Goal: Find specific page/section: Find specific page/section

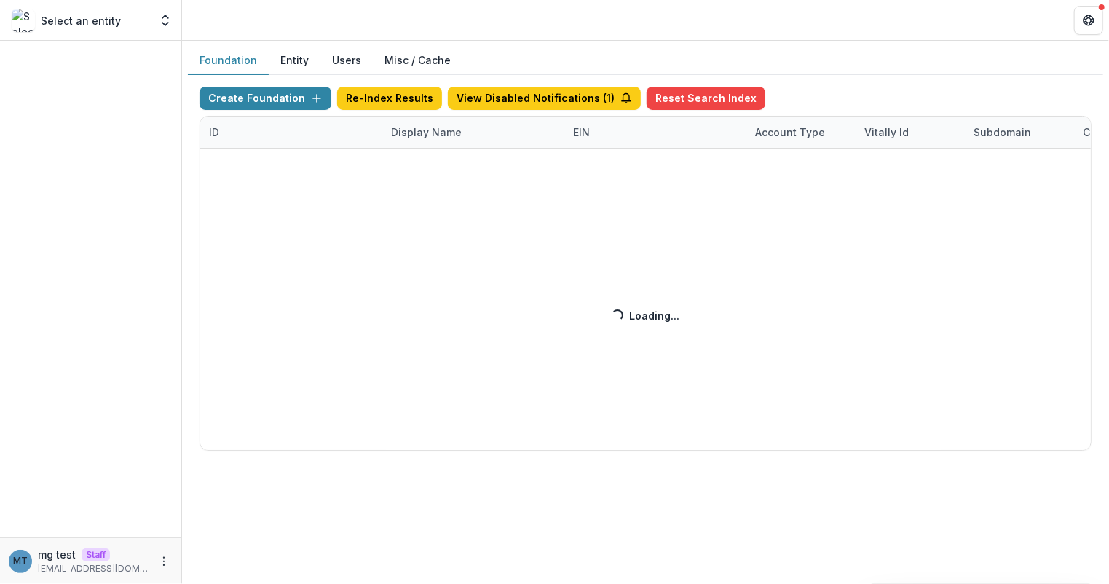
click at [414, 130] on div "Create Foundation Re-Index Results View Disabled Notifications ( 1 ) Reset Sear…" at bounding box center [646, 269] width 892 height 364
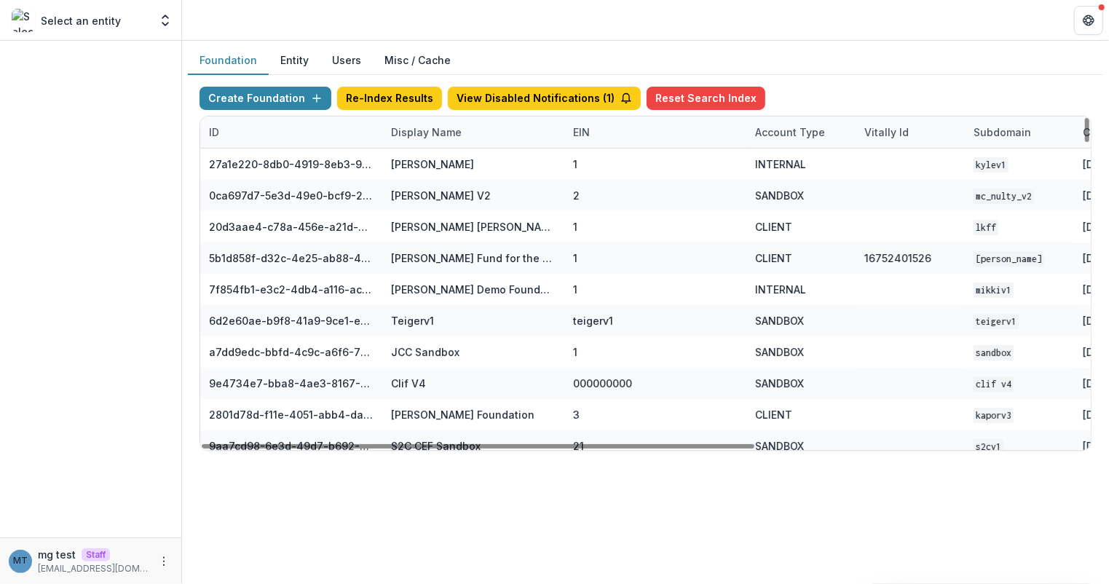
click at [414, 130] on div "Display Name" at bounding box center [426, 132] width 88 height 15
click at [422, 161] on input at bounding box center [472, 163] width 175 height 23
type input "*"
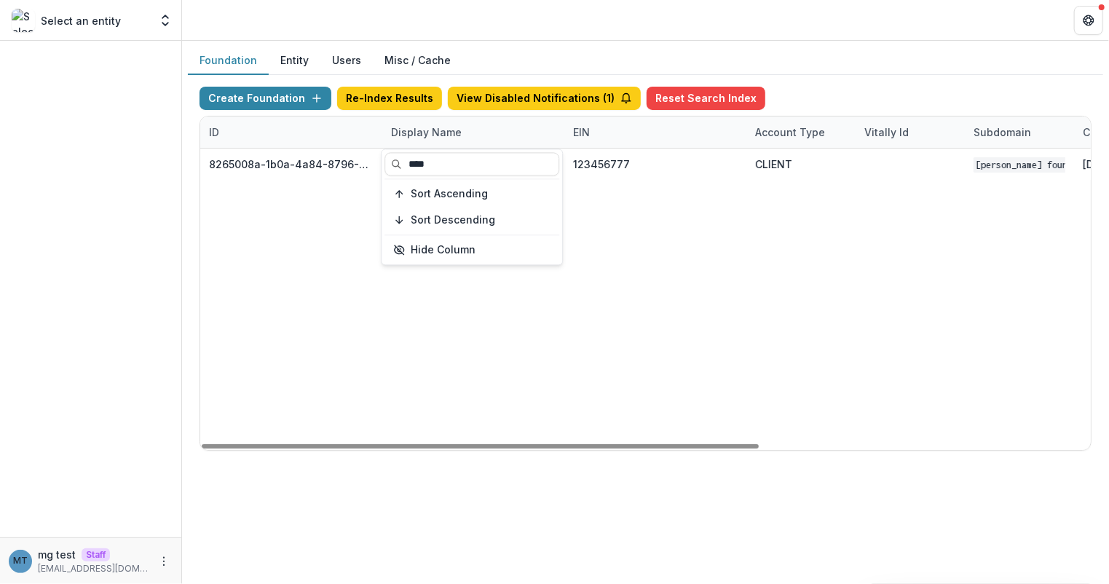
type input "****"
click at [553, 36] on header at bounding box center [645, 20] width 927 height 40
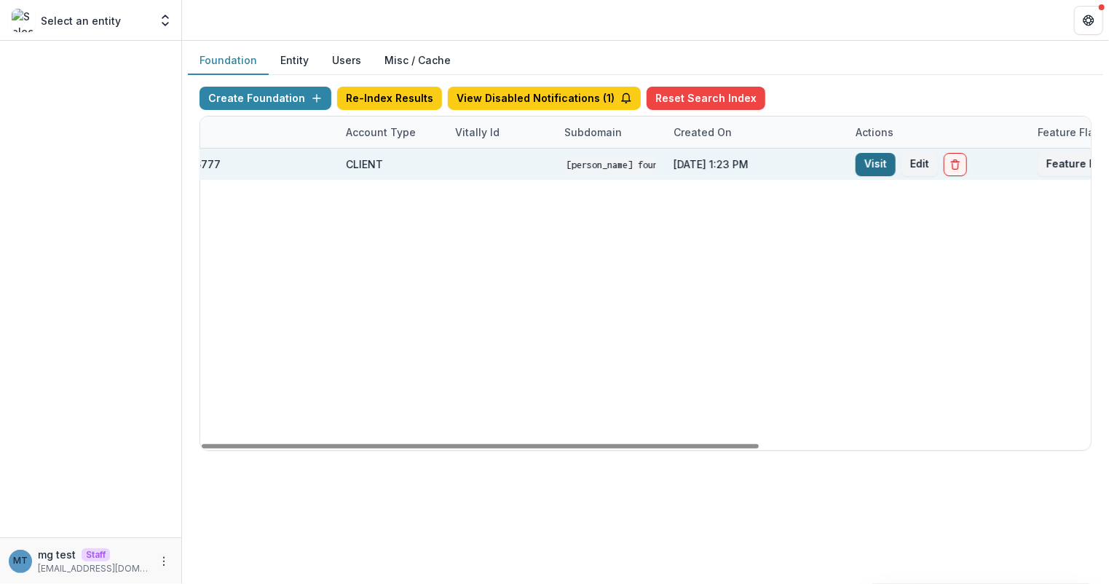
click at [878, 167] on link "Visit" at bounding box center [876, 164] width 40 height 23
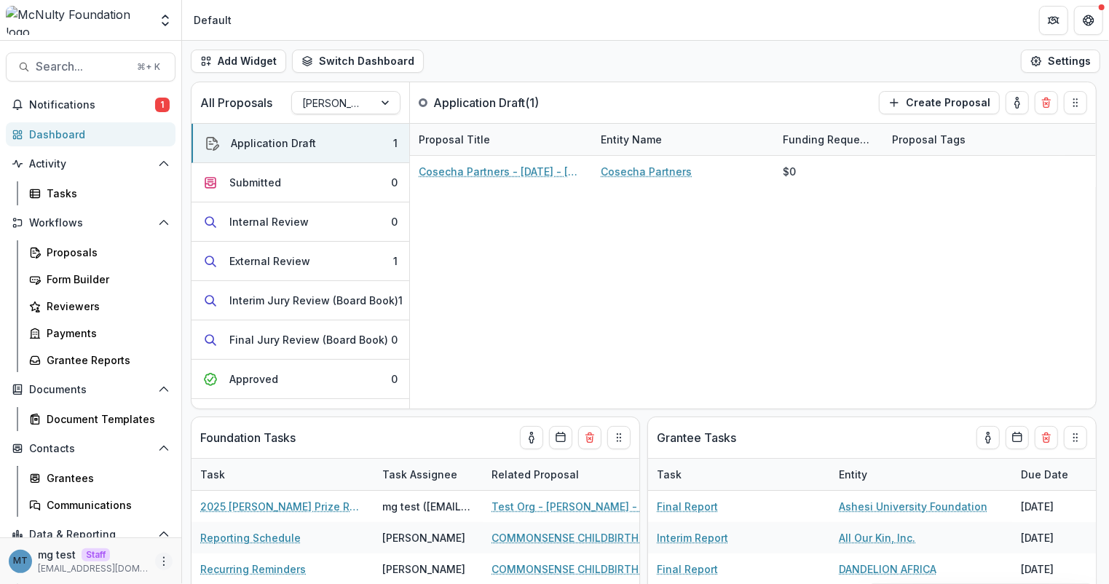
click at [161, 556] on icon "More" at bounding box center [164, 562] width 12 height 12
click at [231, 510] on link "Help Center" at bounding box center [256, 506] width 156 height 24
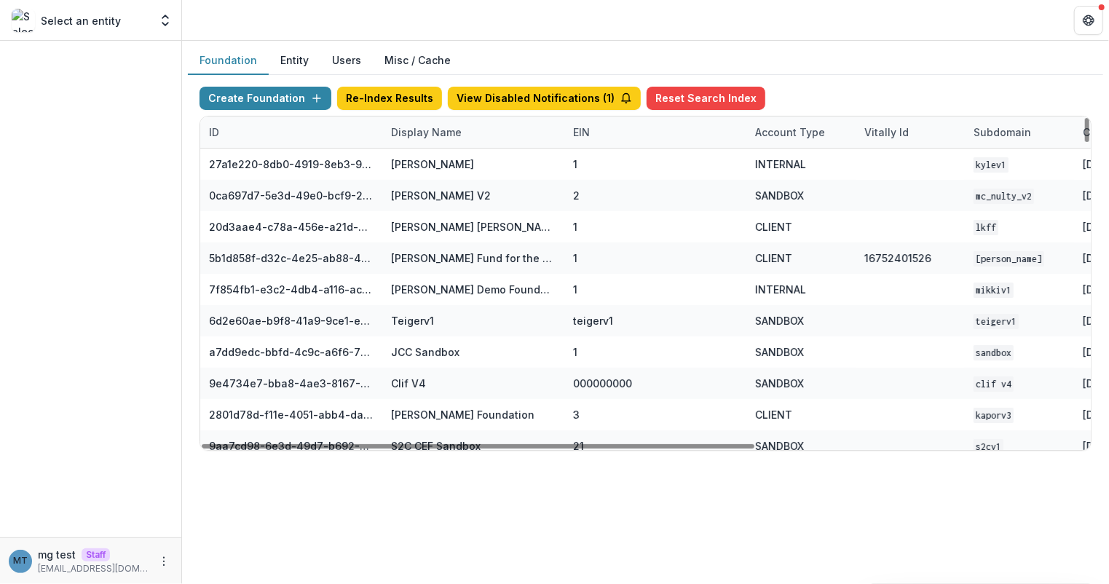
click at [411, 130] on div "Display Name" at bounding box center [426, 132] width 88 height 15
click at [429, 163] on input at bounding box center [472, 163] width 175 height 23
type input "*"
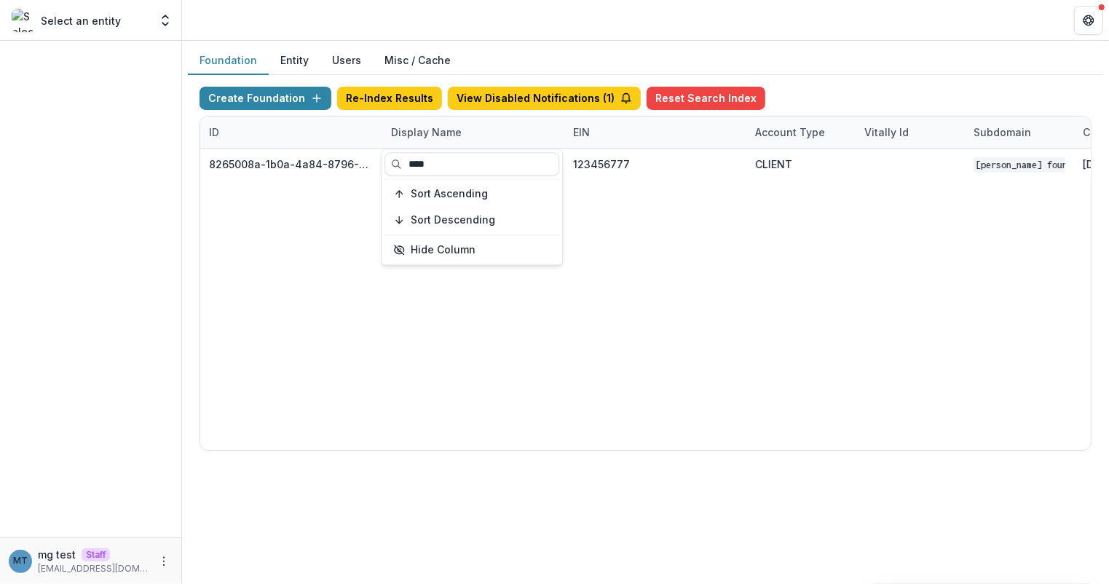
type input "****"
click at [553, 42] on div "Foundation Entity Users Misc / Cache Create Foundation Re-Index Results View Di…" at bounding box center [645, 254] width 927 height 427
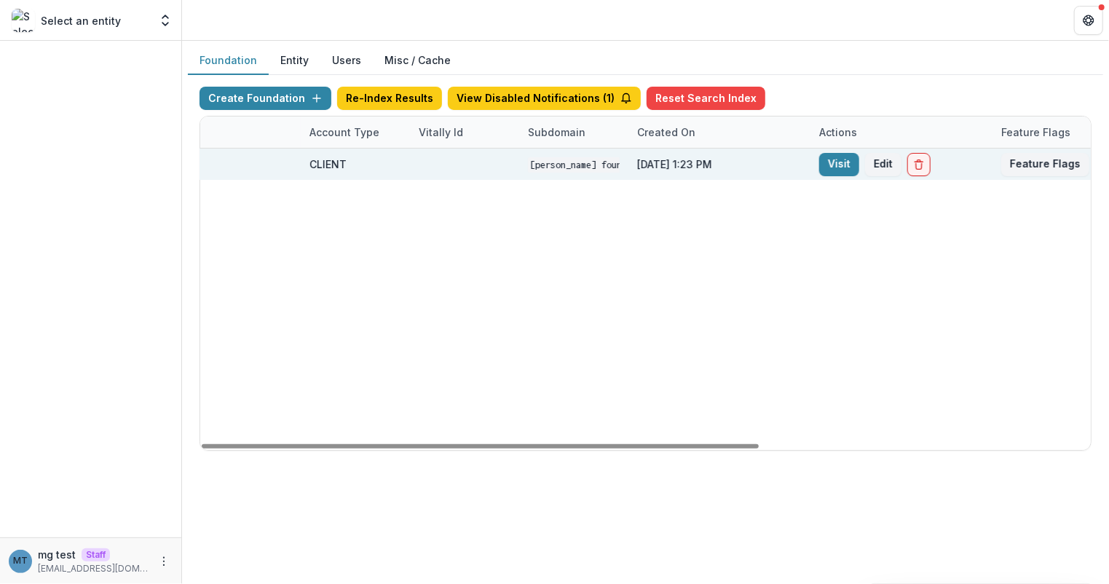
scroll to position [0, 528]
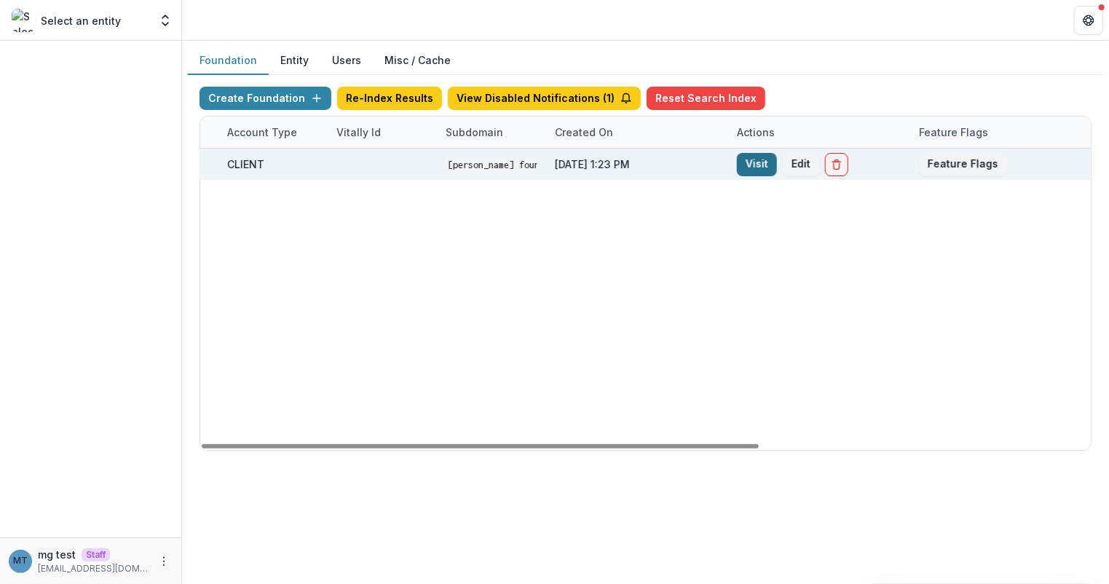
click at [752, 158] on link "Visit" at bounding box center [757, 164] width 40 height 23
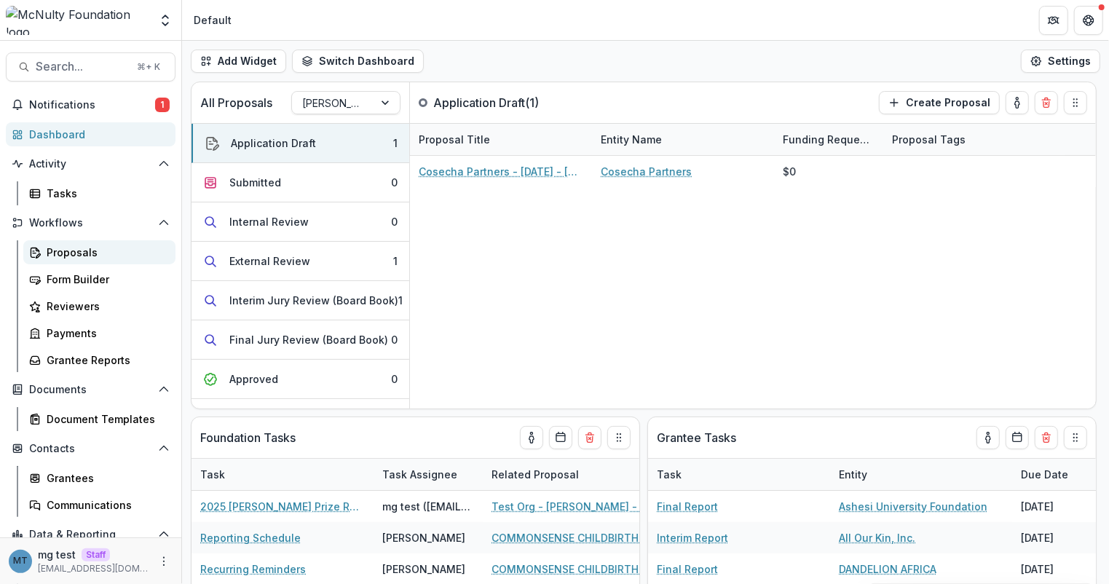
click at [66, 245] on div "Proposals" at bounding box center [105, 252] width 117 height 15
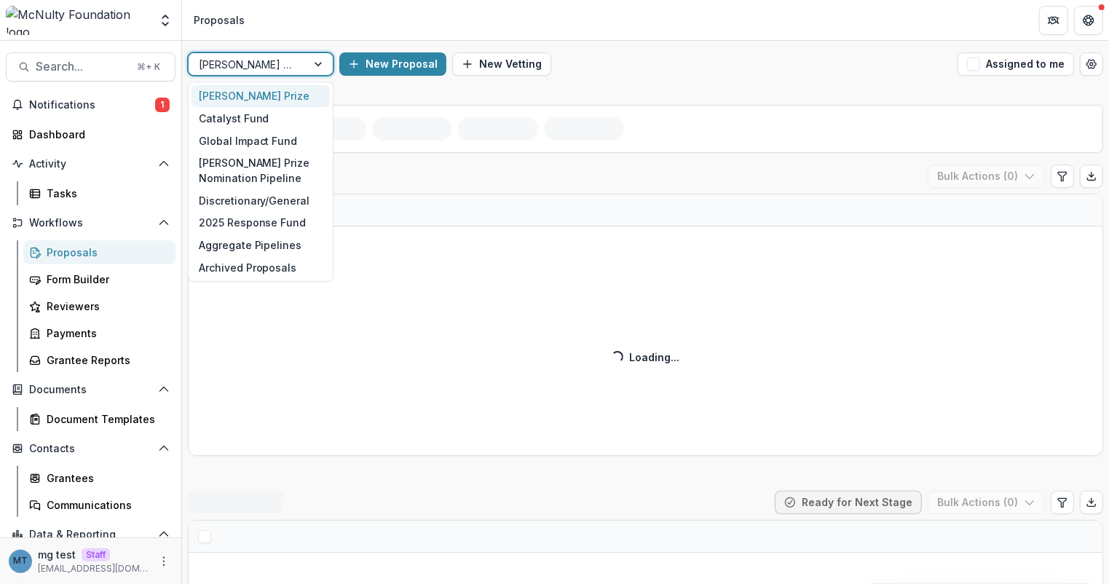
click at [300, 63] on div "[PERSON_NAME] Prize" at bounding box center [248, 64] width 118 height 21
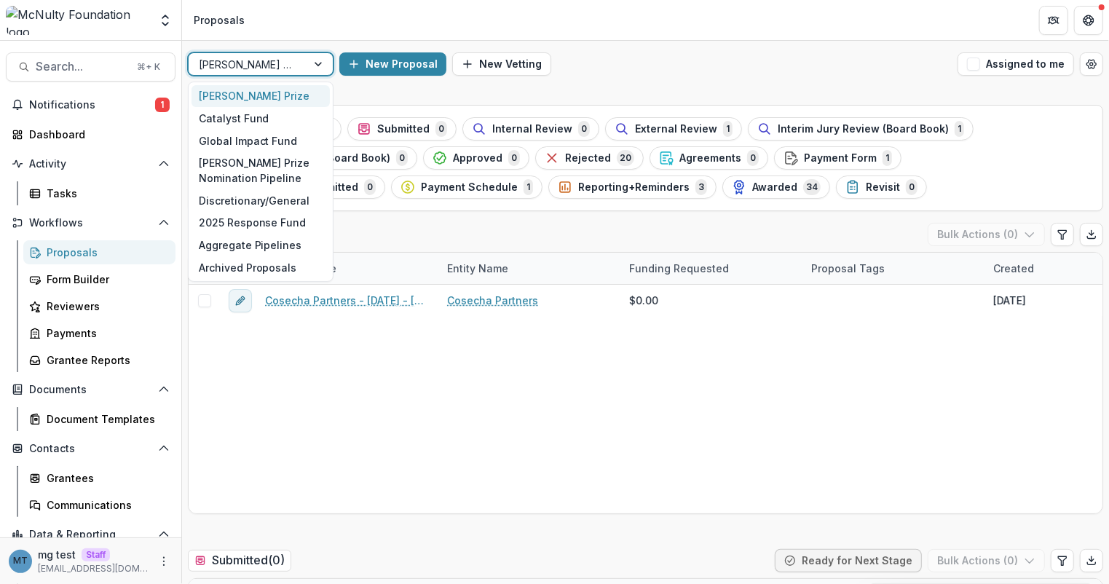
click at [306, 28] on header "Proposals" at bounding box center [645, 20] width 927 height 40
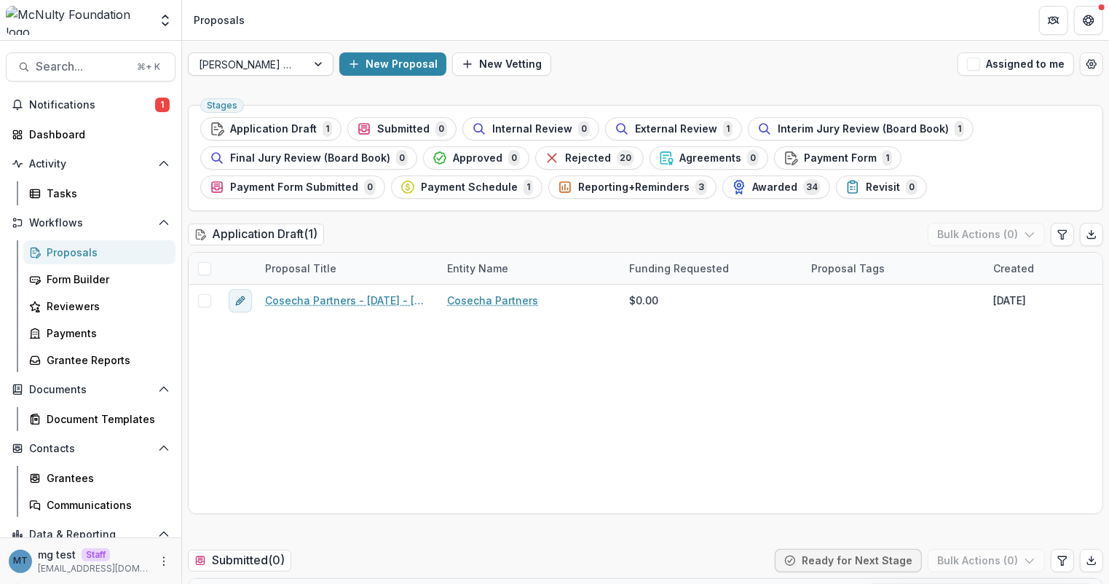
click at [301, 65] on div "[PERSON_NAME] Prize" at bounding box center [248, 64] width 118 height 21
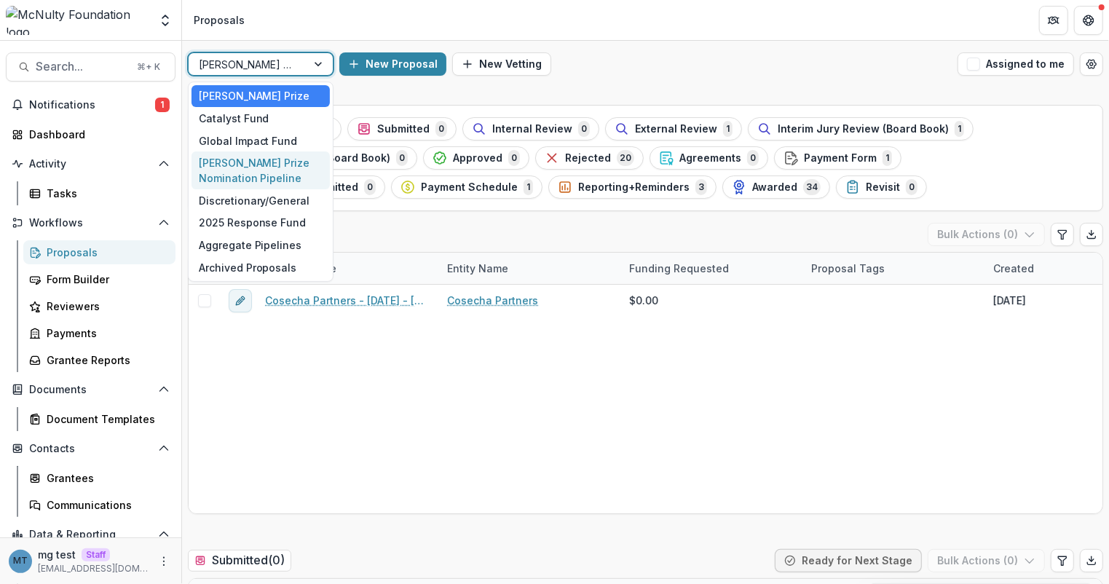
click at [271, 170] on div "McNulty Prize Nomination Pipeline" at bounding box center [261, 170] width 138 height 38
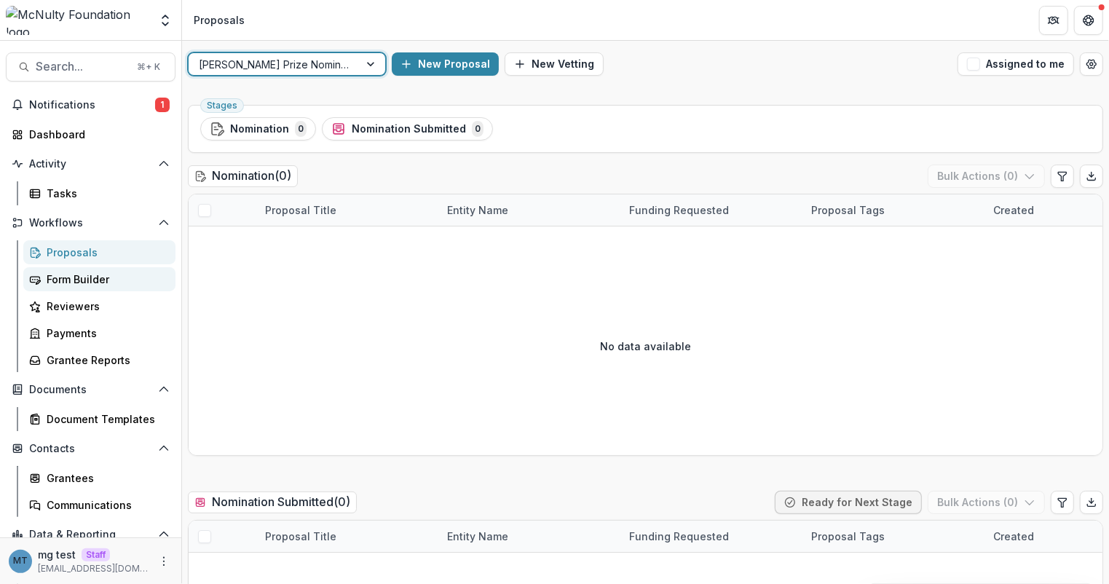
click at [90, 274] on div "Form Builder" at bounding box center [105, 279] width 117 height 15
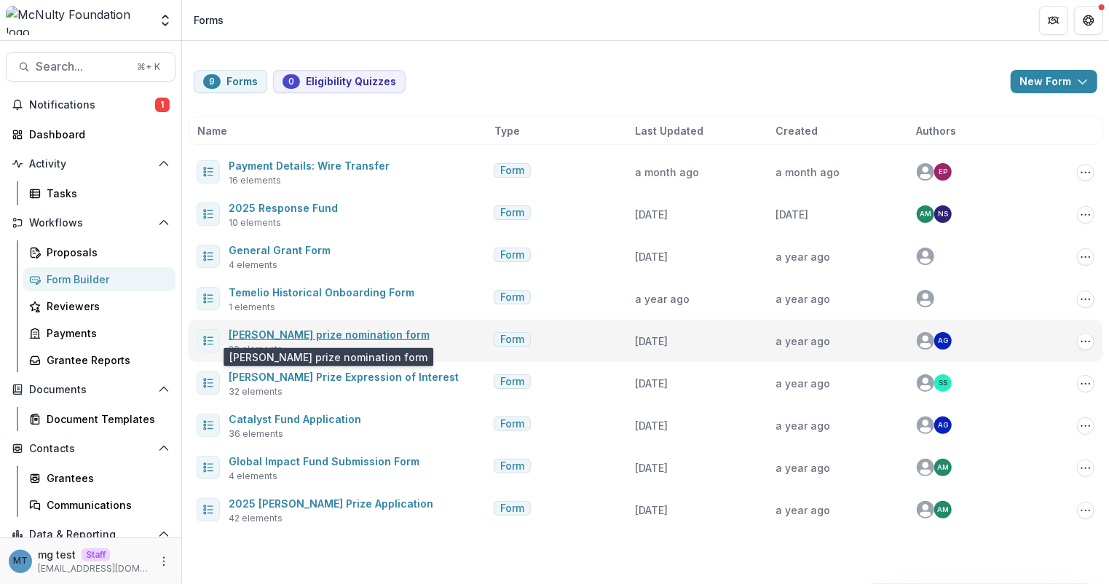
click at [354, 331] on link "Mcnulty prize nomination form" at bounding box center [329, 334] width 201 height 12
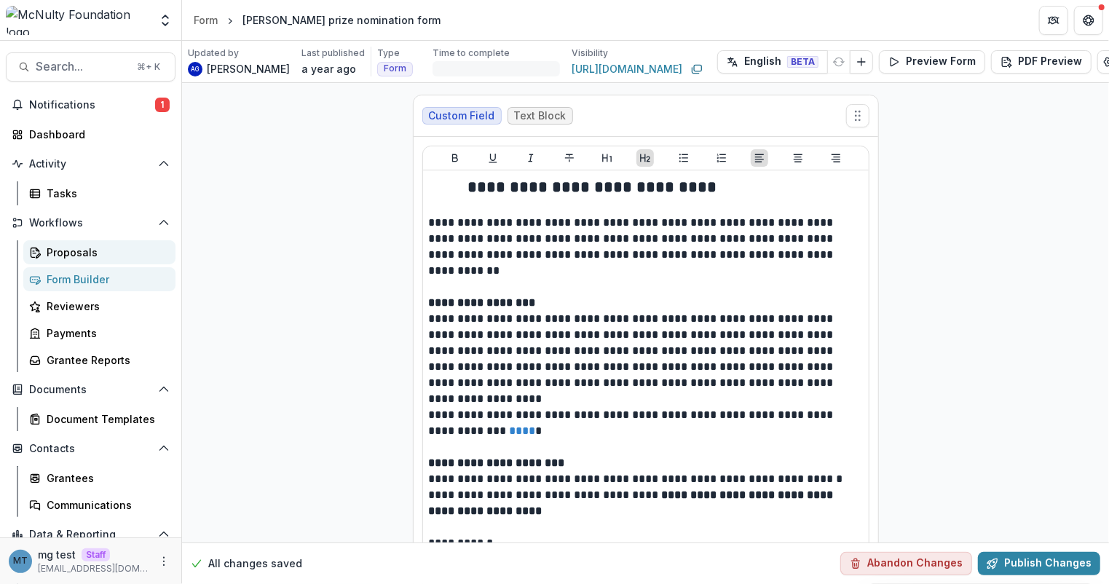
click at [74, 255] on div "Proposals" at bounding box center [105, 252] width 117 height 15
